Goal: Information Seeking & Learning: Learn about a topic

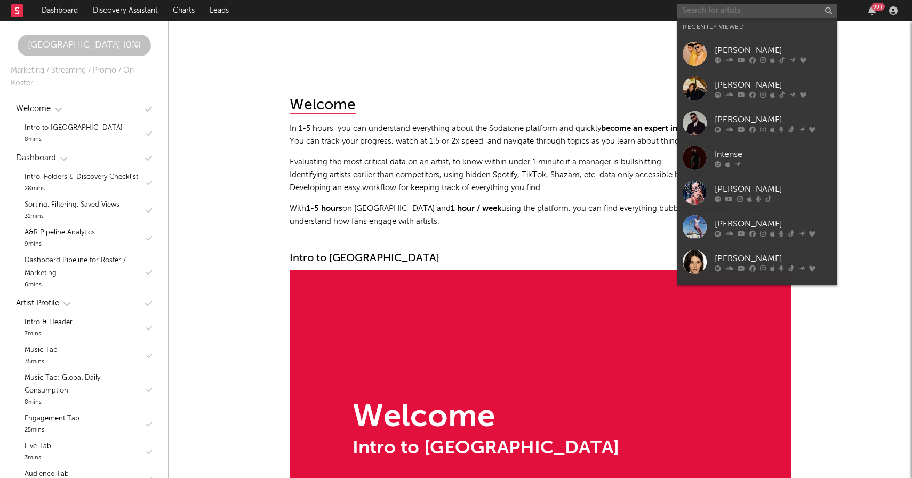
click at [766, 11] on input "text" at bounding box center [758, 10] width 160 height 13
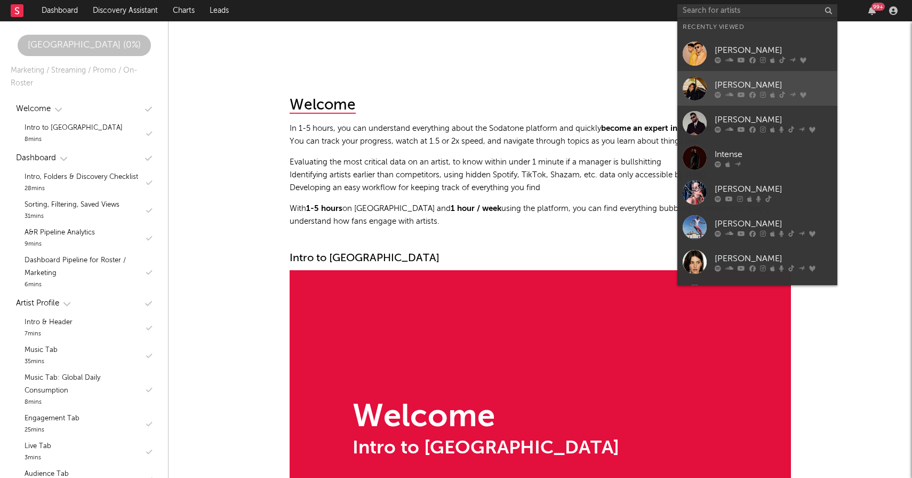
click at [723, 78] on div "[PERSON_NAME]" at bounding box center [773, 84] width 117 height 13
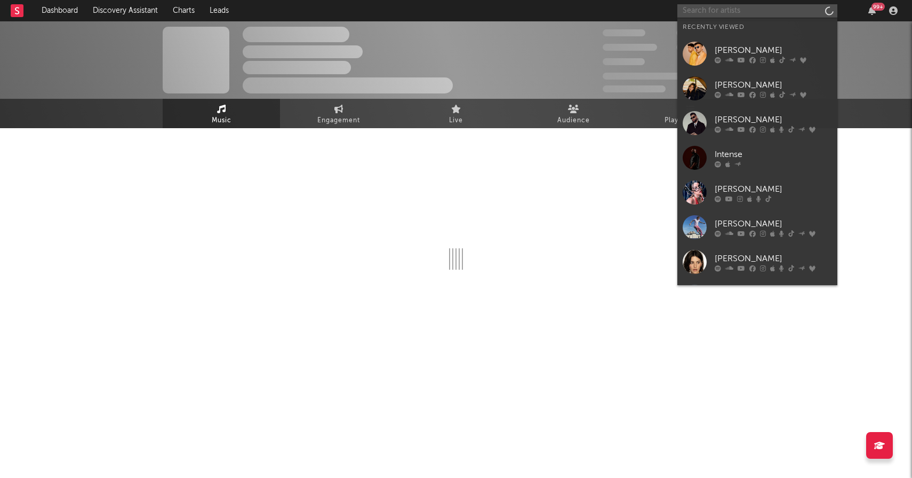
click at [727, 16] on input "text" at bounding box center [758, 10] width 160 height 13
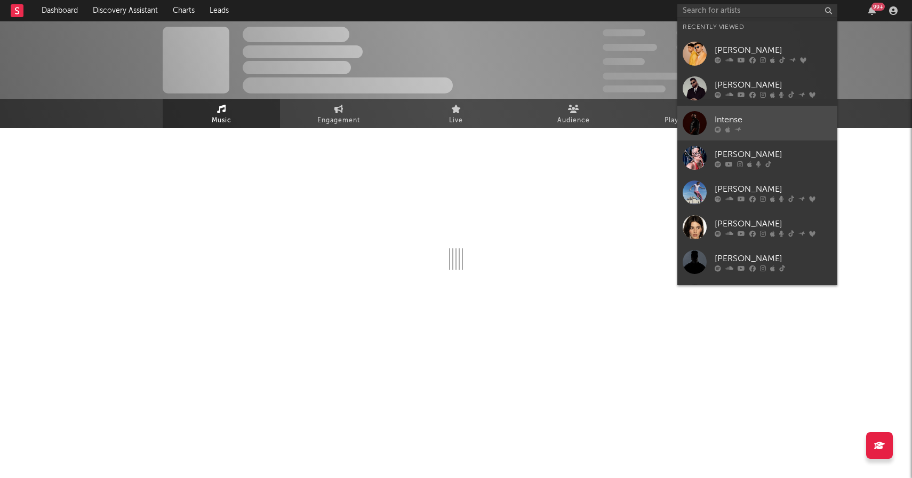
click at [730, 109] on link "Intense" at bounding box center [758, 123] width 160 height 35
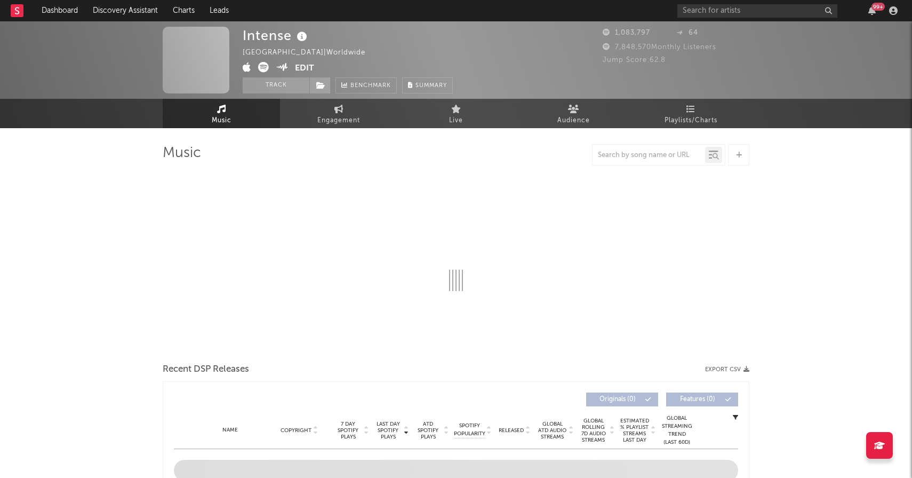
click at [715, 1] on div "99 +" at bounding box center [790, 10] width 224 height 21
click at [715, 8] on input "text" at bounding box center [758, 10] width 160 height 13
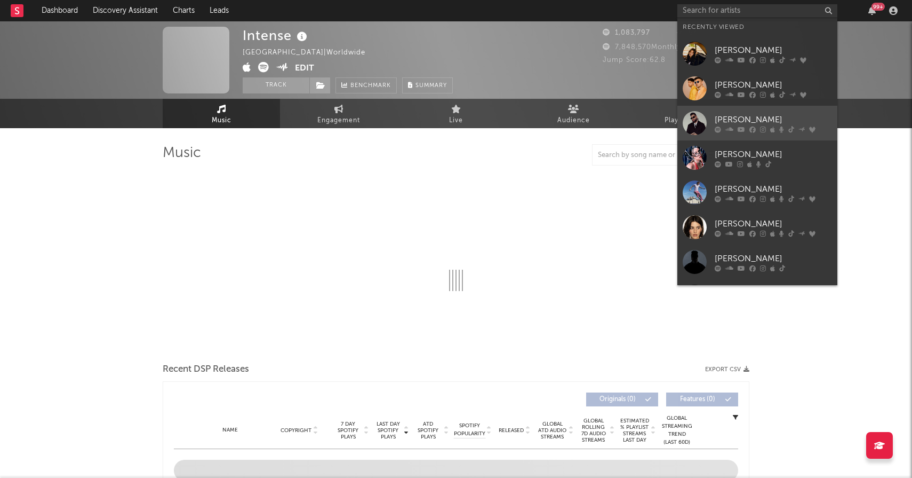
click at [715, 128] on icon at bounding box center [718, 129] width 6 height 6
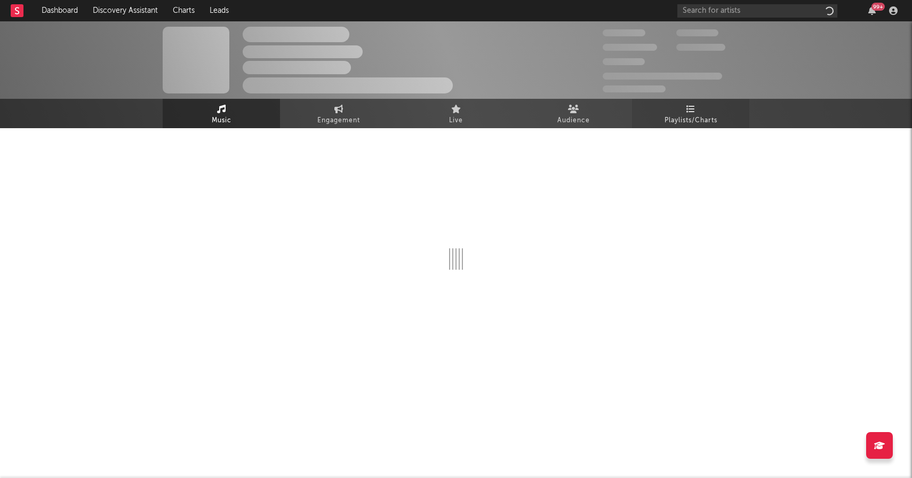
click at [687, 112] on icon at bounding box center [691, 109] width 9 height 9
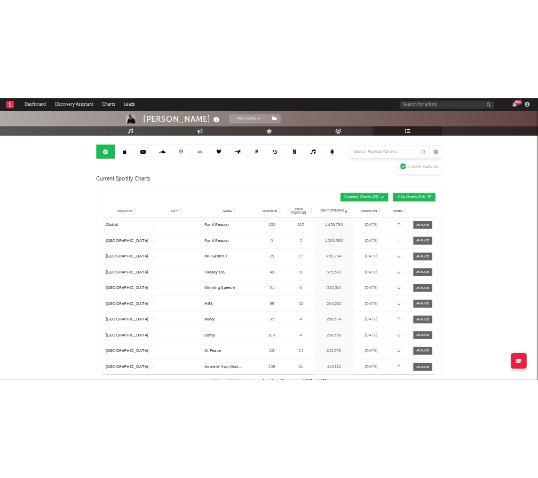
scroll to position [98, 0]
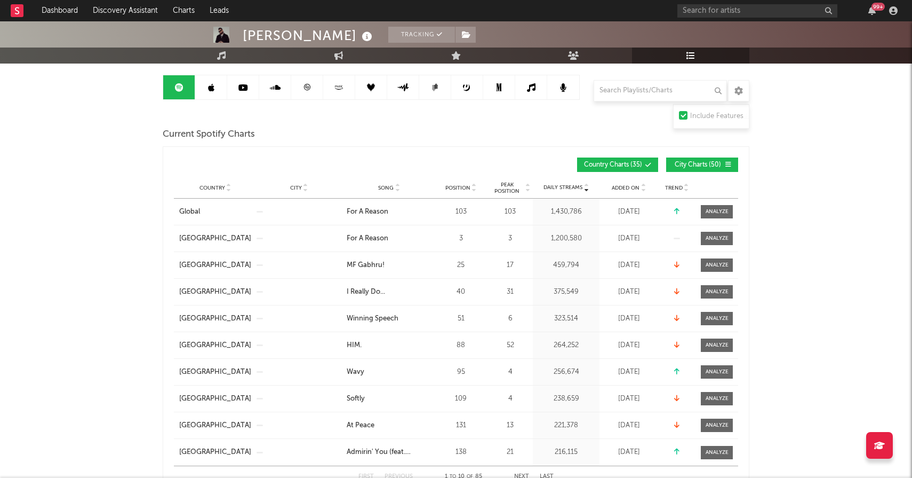
click at [627, 186] on span "Added On" at bounding box center [626, 188] width 28 height 6
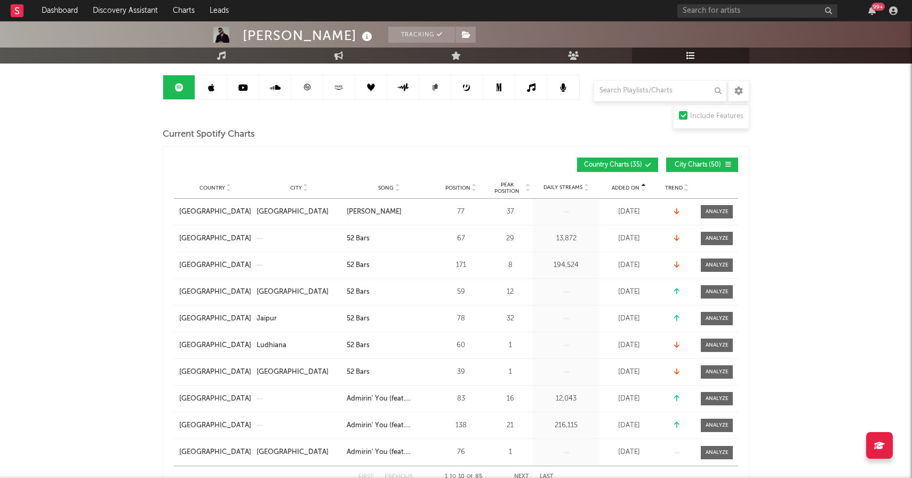
click at [627, 186] on span "Added On" at bounding box center [626, 188] width 28 height 6
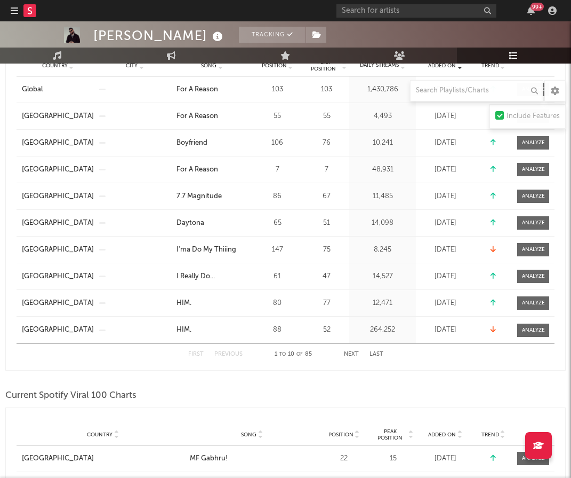
scroll to position [221, 0]
click at [349, 352] on button "Next" at bounding box center [351, 354] width 15 height 6
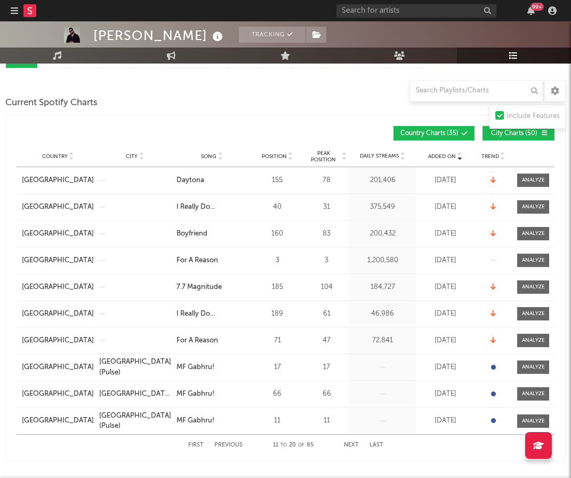
scroll to position [118, 0]
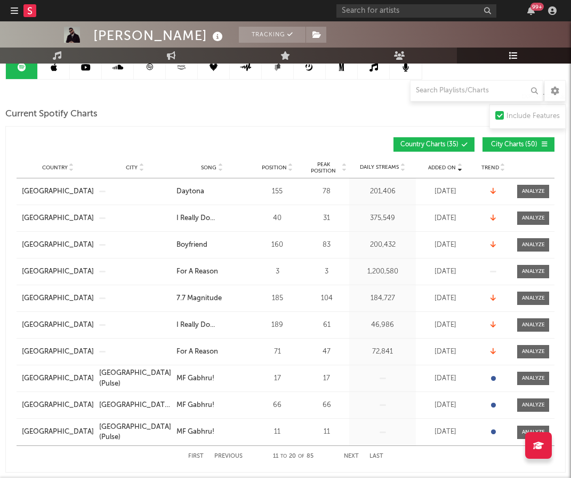
click at [502, 142] on span "City Charts ( 50 )" at bounding box center [514, 144] width 49 height 6
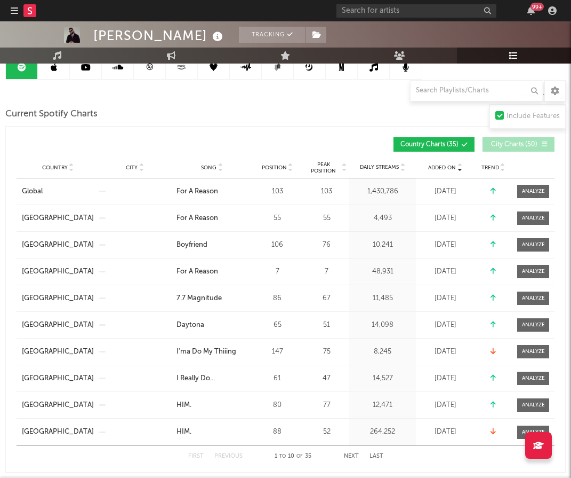
scroll to position [151, 0]
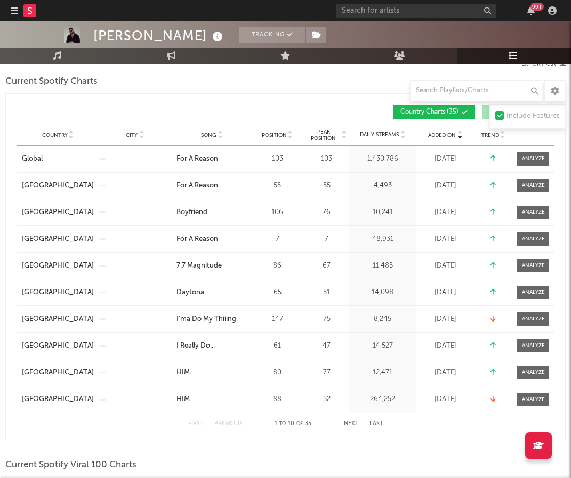
click at [354, 422] on button "Next" at bounding box center [351, 423] width 15 height 6
click at [235, 424] on button "Previous" at bounding box center [228, 423] width 28 height 6
click at [353, 425] on button "Next" at bounding box center [351, 423] width 15 height 6
click at [353, 424] on button "Next" at bounding box center [351, 423] width 15 height 6
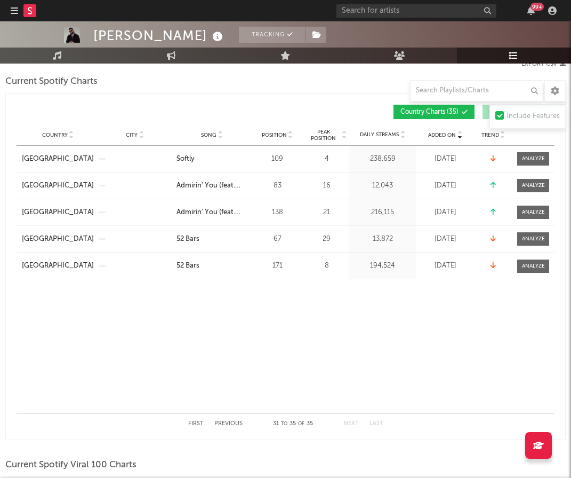
click at [227, 422] on button "Previous" at bounding box center [228, 423] width 28 height 6
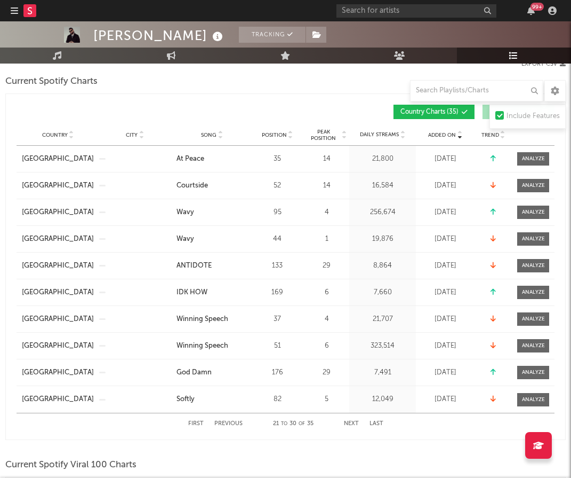
click at [227, 422] on button "Previous" at bounding box center [228, 423] width 28 height 6
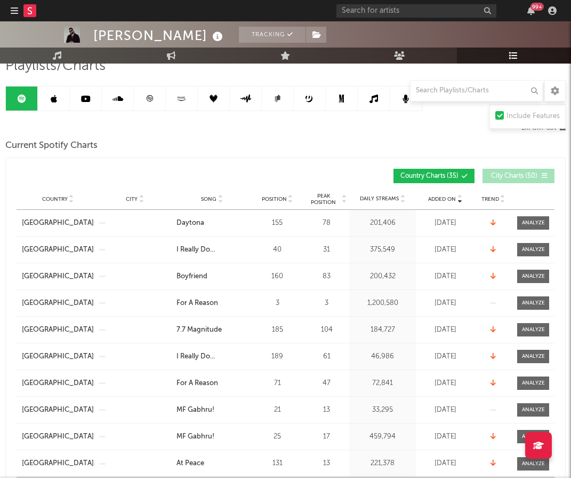
scroll to position [192, 0]
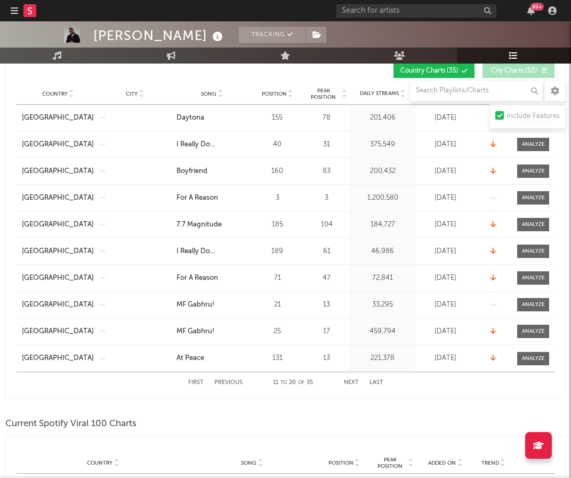
click at [214, 382] on button "Previous" at bounding box center [228, 382] width 28 height 6
click at [218, 381] on button "Previous" at bounding box center [228, 382] width 28 height 6
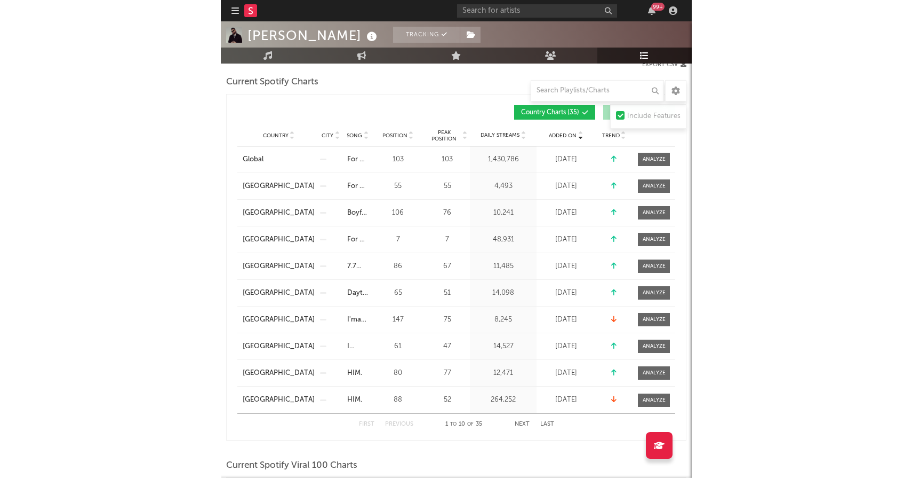
scroll to position [150, 0]
